Goal: Transaction & Acquisition: Purchase product/service

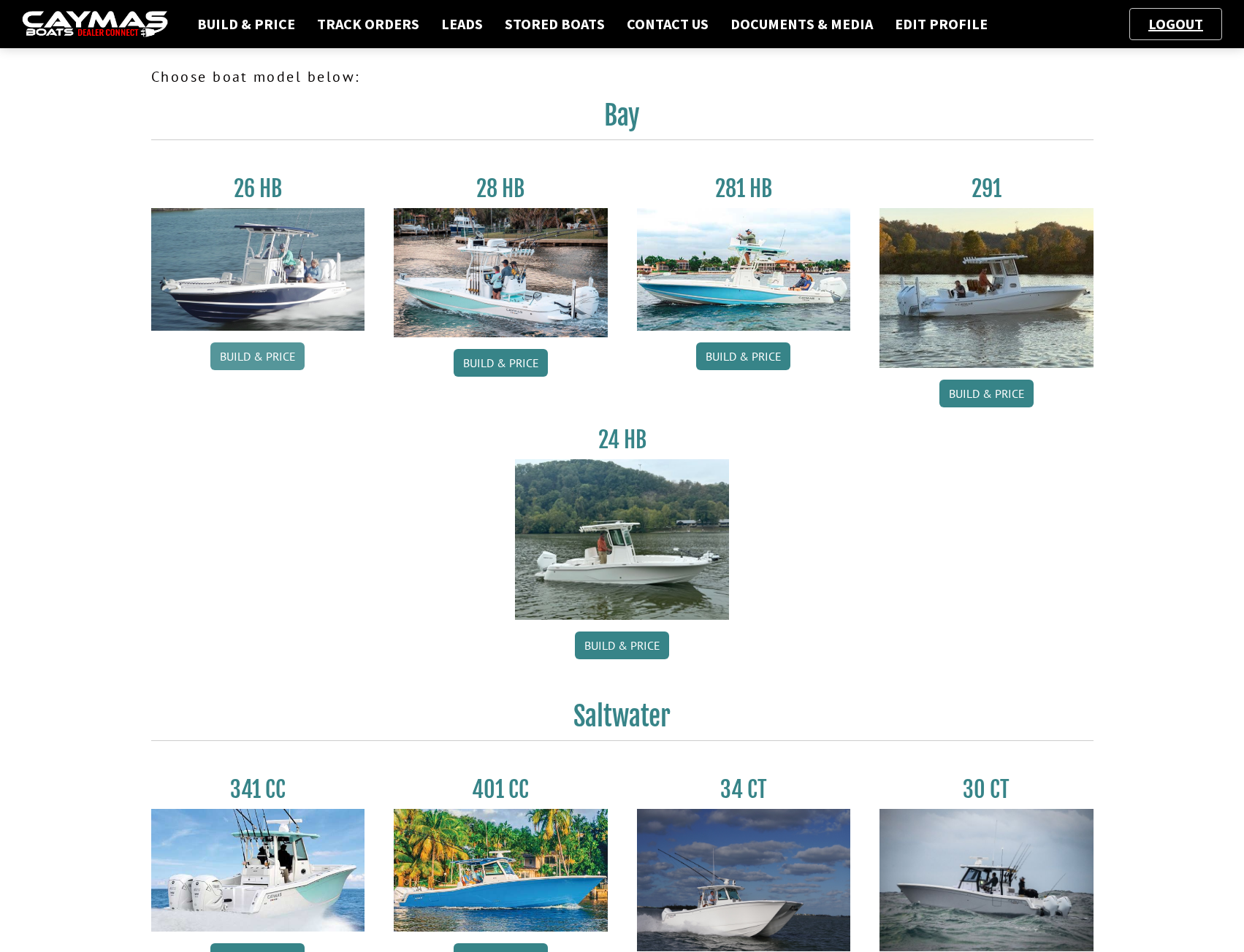
click at [267, 351] on link "Build & Price" at bounding box center [258, 357] width 94 height 28
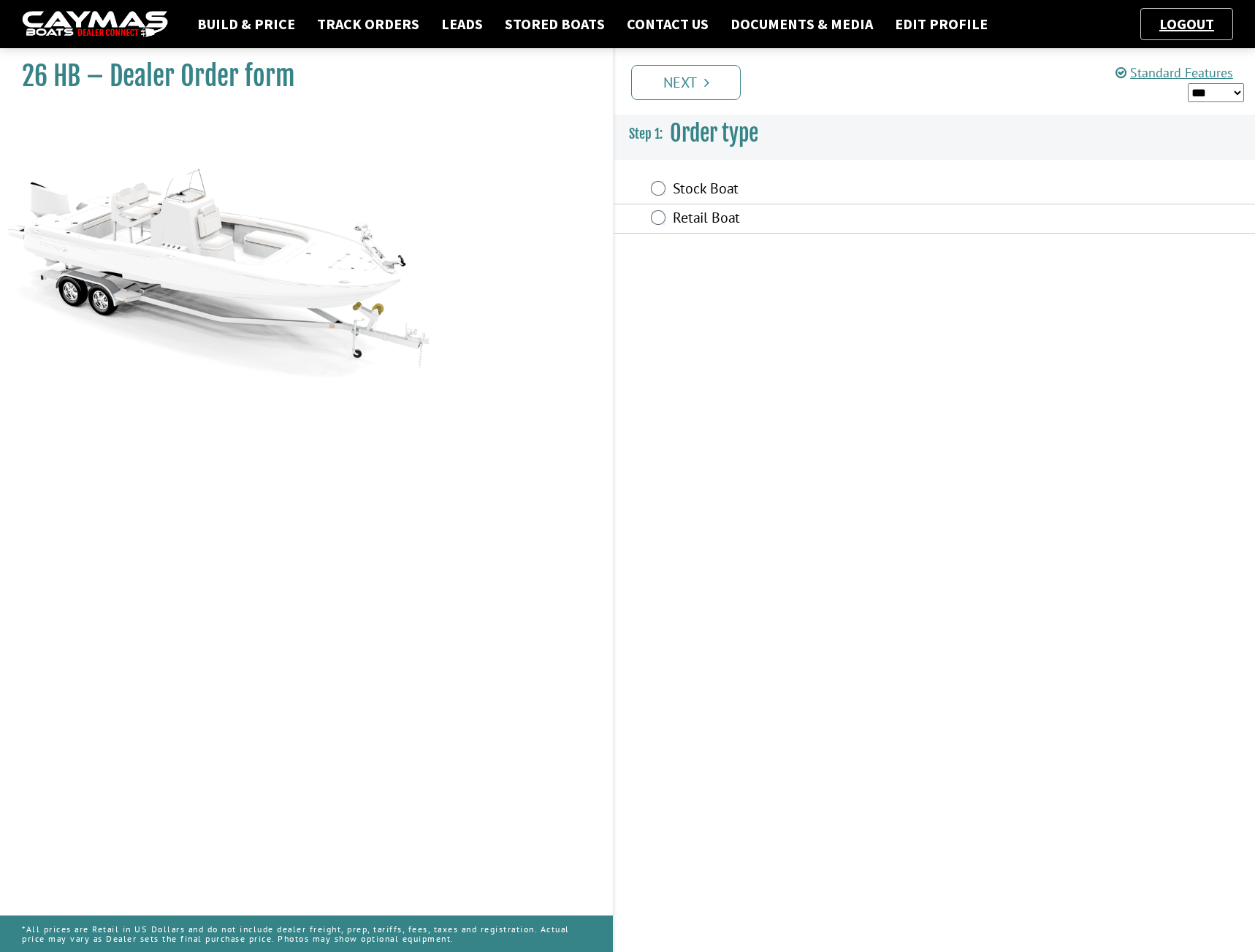
click at [694, 187] on label "Stock Boat" at bounding box center [847, 190] width 350 height 21
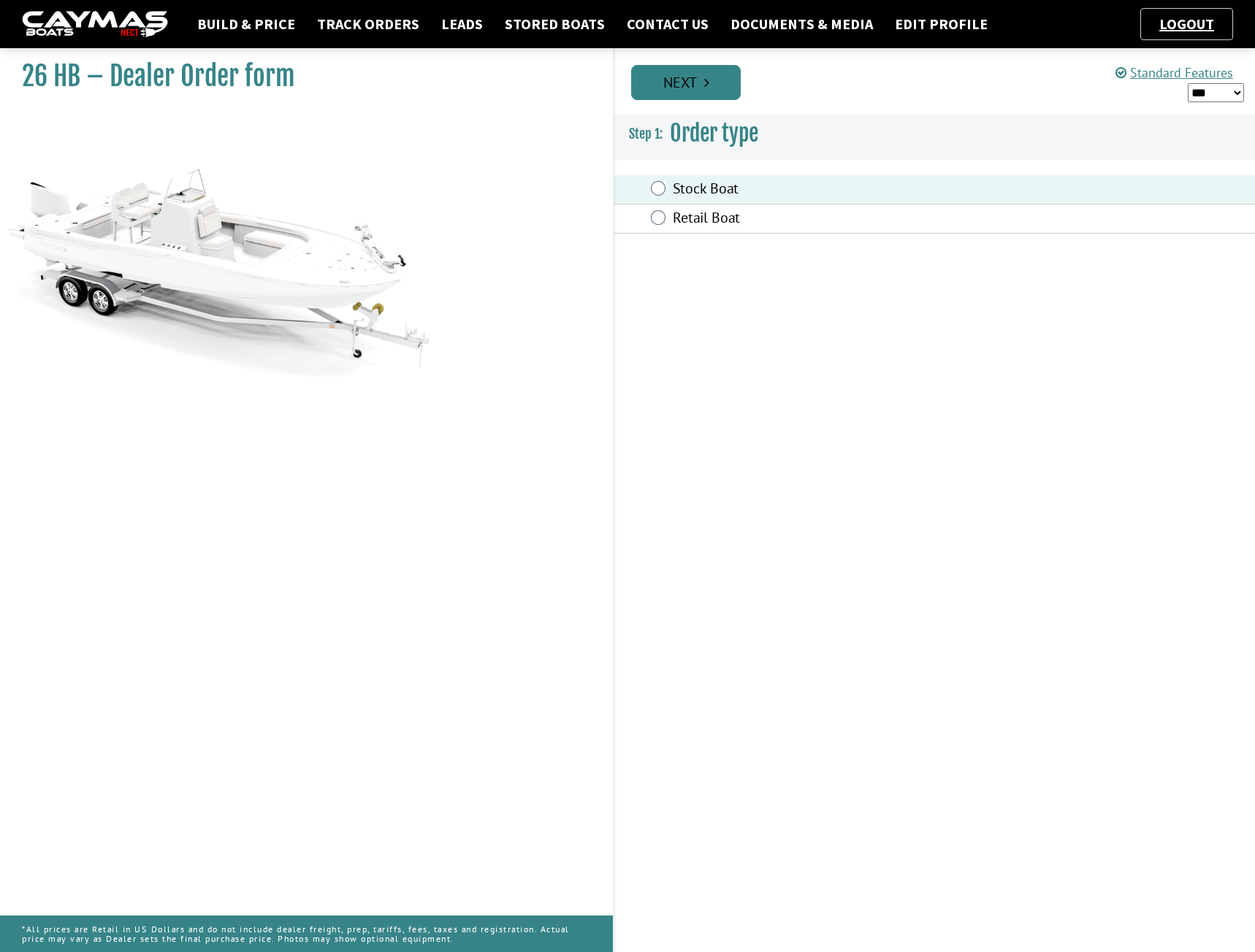
click at [689, 81] on link "Next" at bounding box center [686, 83] width 109 height 35
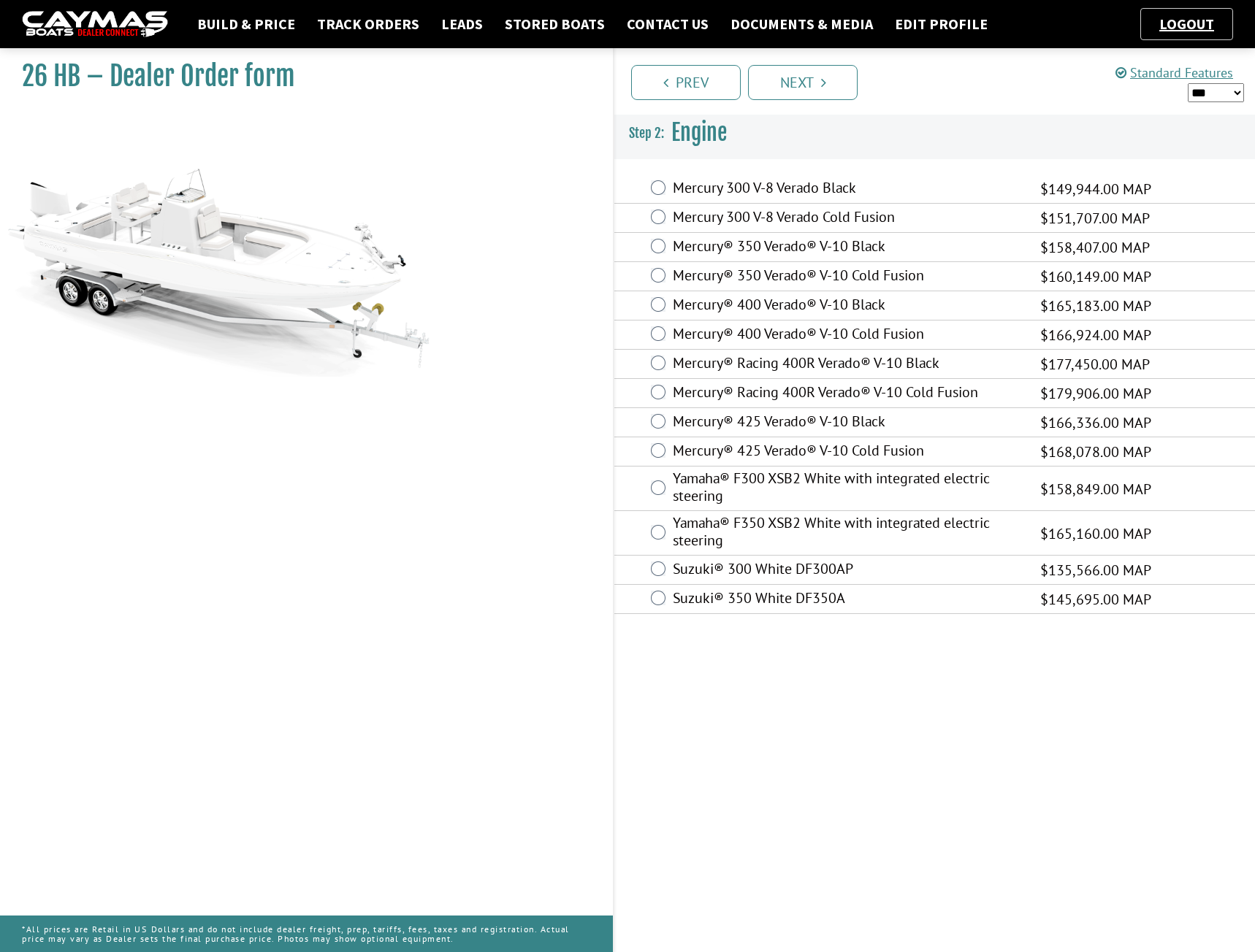
click at [749, 224] on label "Mercury 300 V-8 Verado Cold Fusion" at bounding box center [847, 219] width 350 height 21
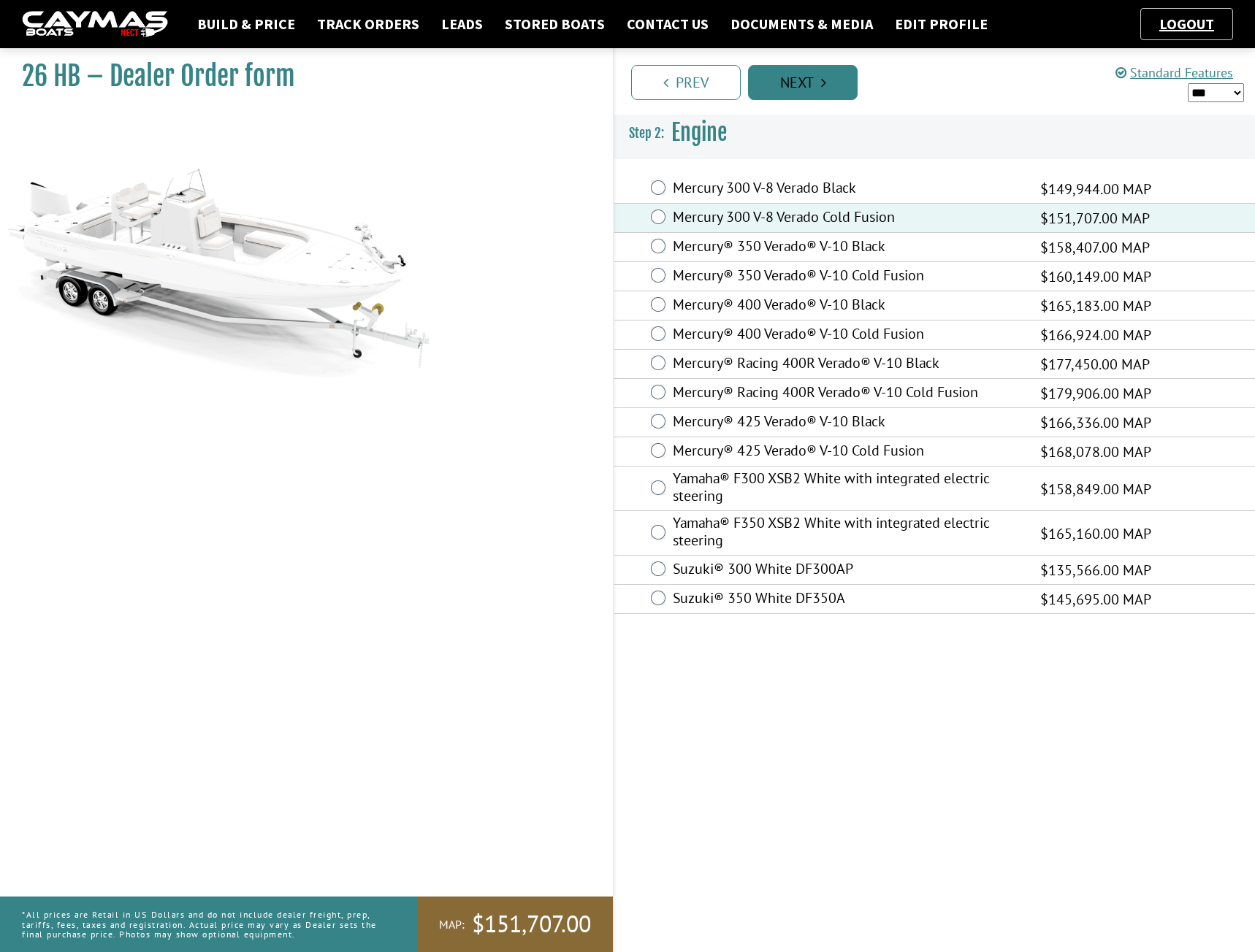
click at [781, 76] on link "Next" at bounding box center [803, 83] width 109 height 35
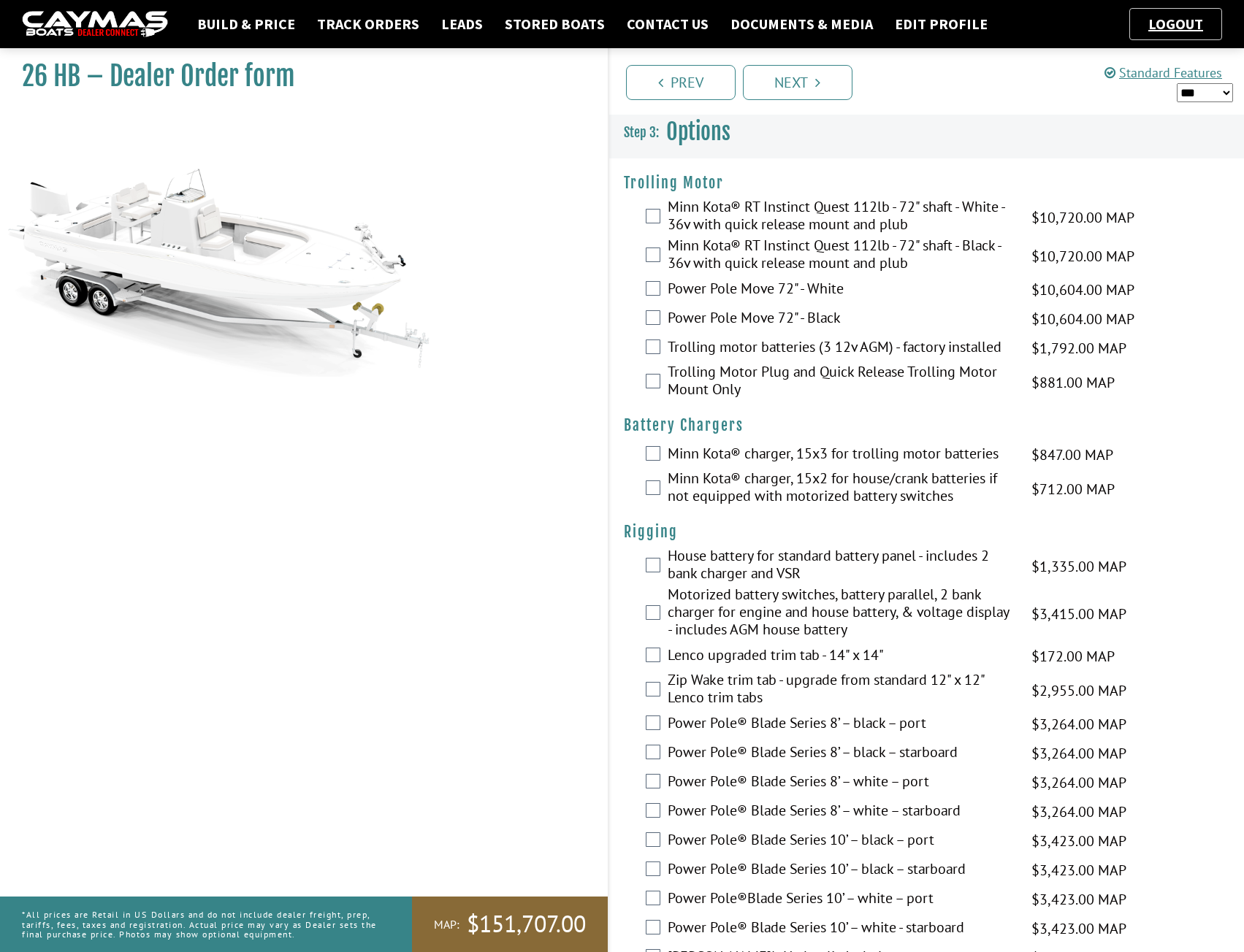
click at [31, 16] on img at bounding box center [95, 24] width 146 height 27
